Goal: Task Accomplishment & Management: Manage account settings

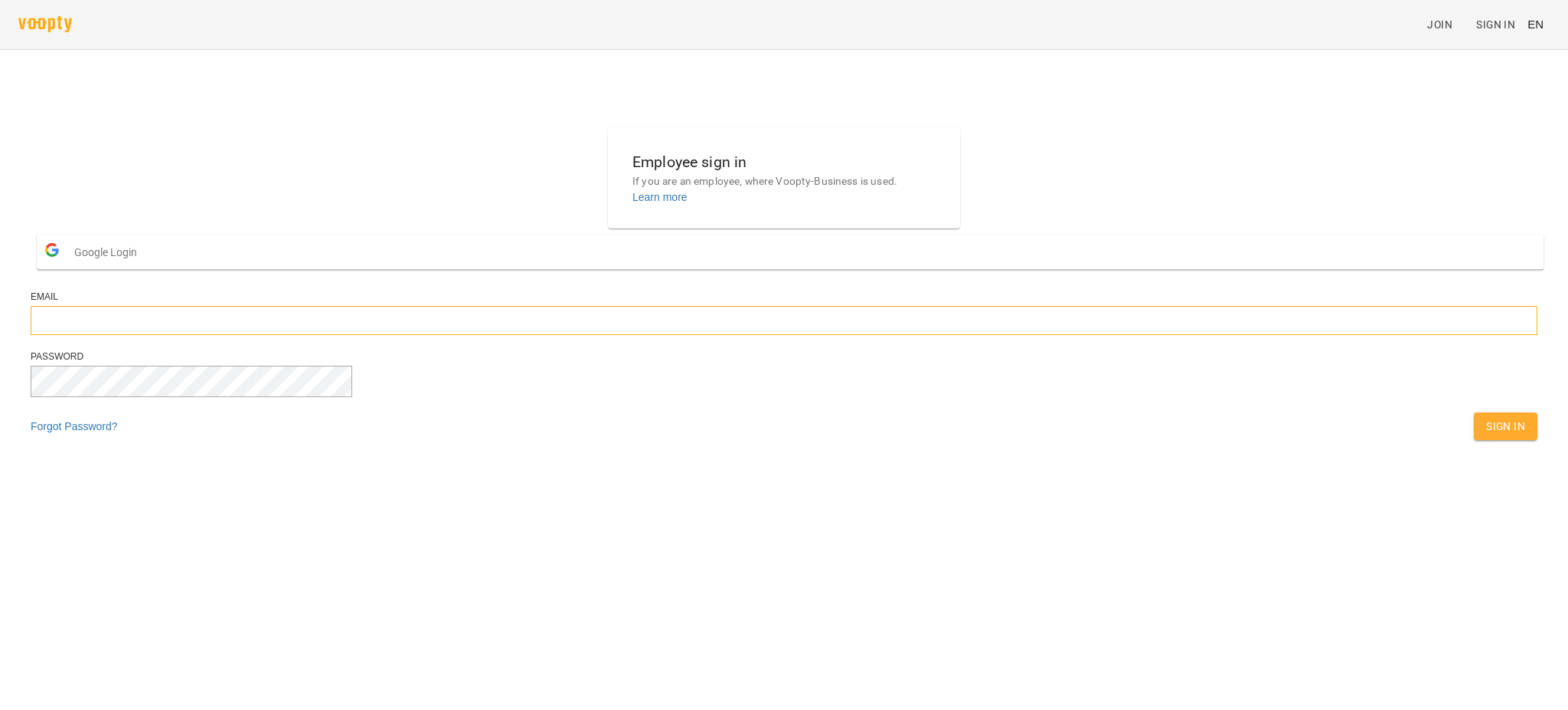
click at [738, 335] on input "email" at bounding box center [784, 320] width 1507 height 30
type input "**********"
click at [1486, 435] on span "Sign In" at bounding box center [1506, 426] width 39 height 19
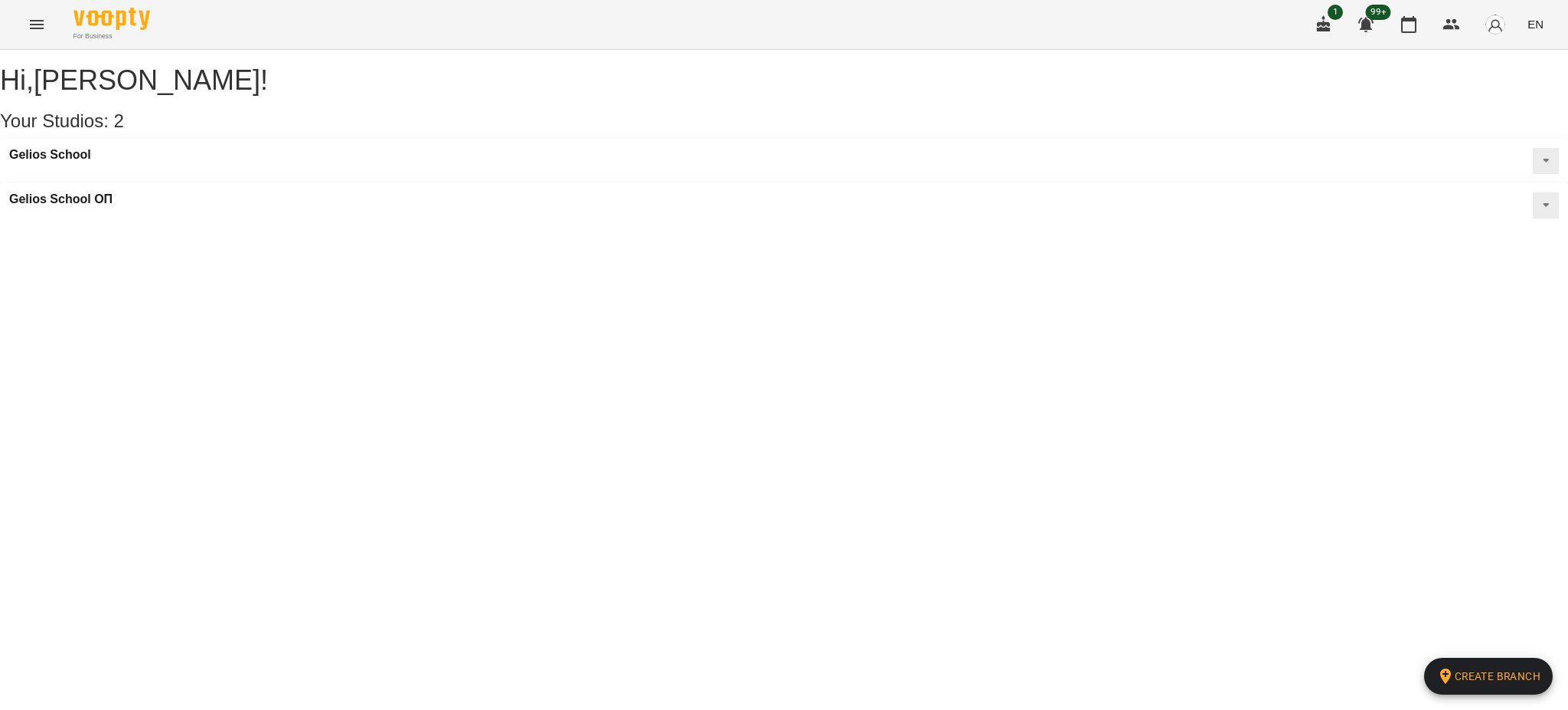
click at [459, 178] on div "Gelios School" at bounding box center [784, 161] width 1568 height 44
click at [1534, 174] on button at bounding box center [1546, 161] width 26 height 26
click at [231, 178] on div "Gelios School Edit Studio Class rooms Recurrent Schedule" at bounding box center [784, 161] width 1568 height 44
click at [34, 20] on icon "Menu" at bounding box center [36, 24] width 14 height 9
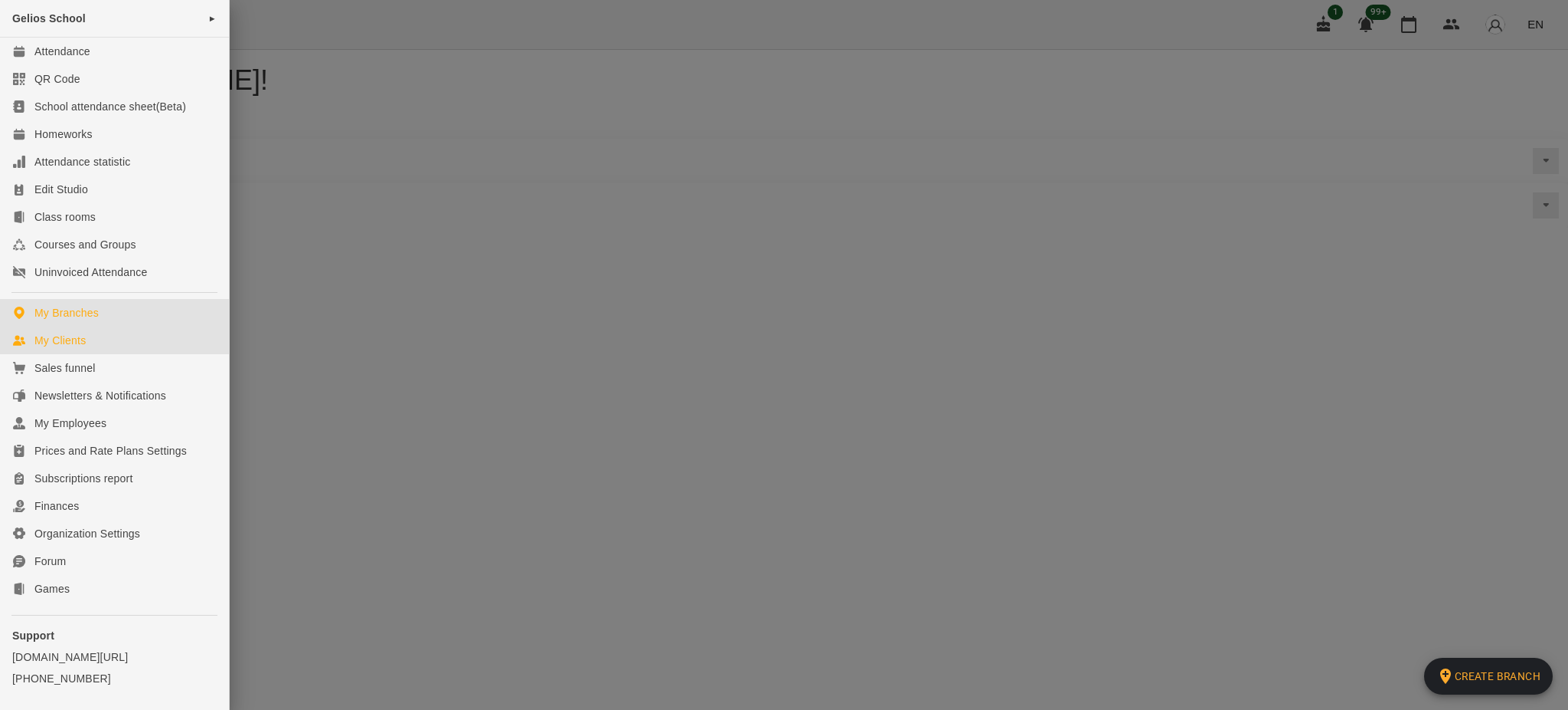
click at [79, 343] on div "My Clients" at bounding box center [60, 340] width 51 height 16
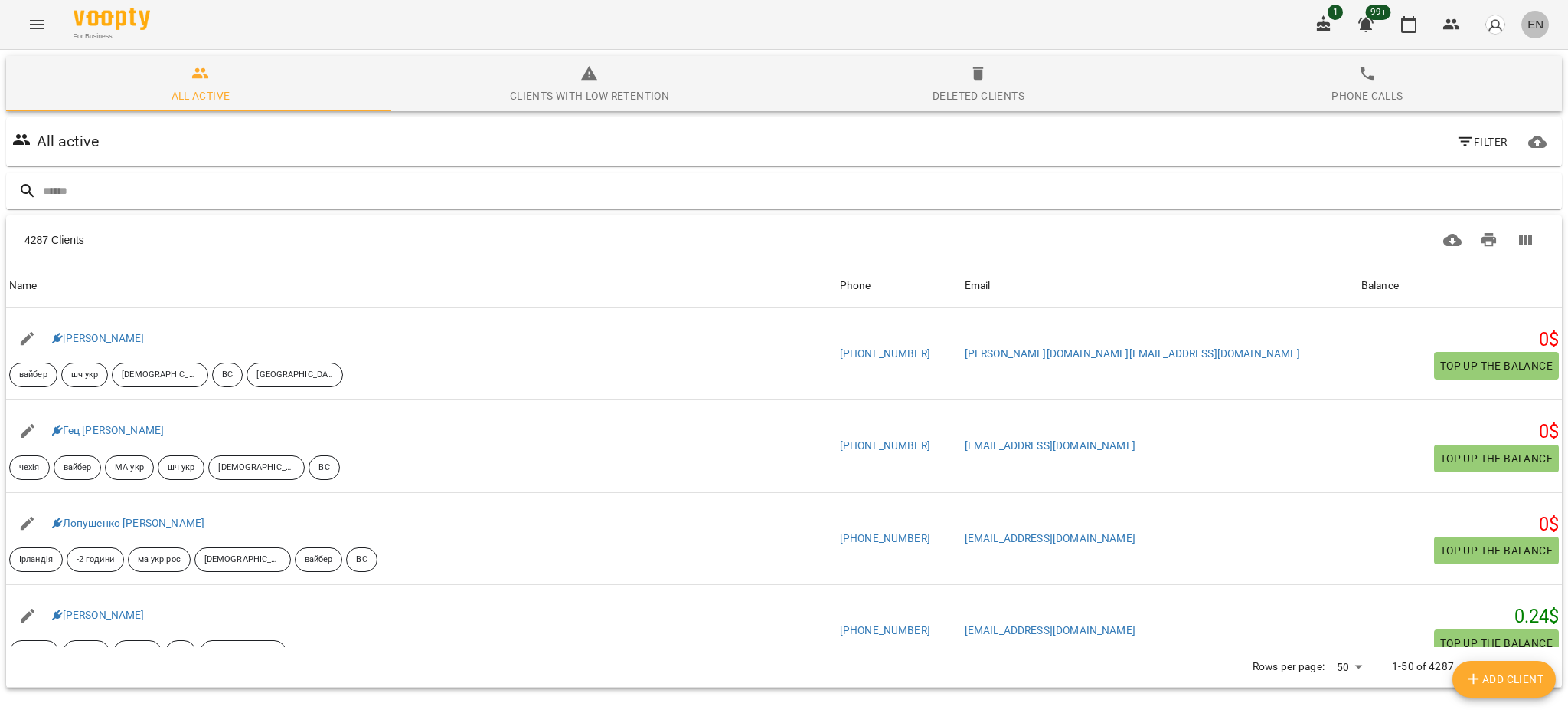
click at [1539, 26] on span "EN" at bounding box center [1535, 24] width 16 height 16
click at [1516, 82] on div "Українська" at bounding box center [1507, 87] width 78 height 28
